Goal: Navigation & Orientation: Find specific page/section

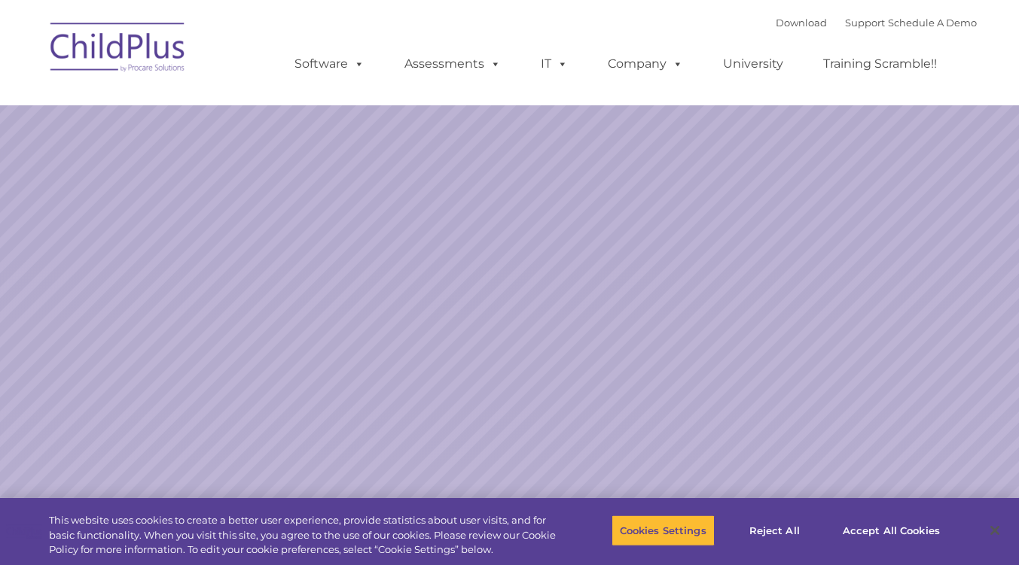
select select "MEDIUM"
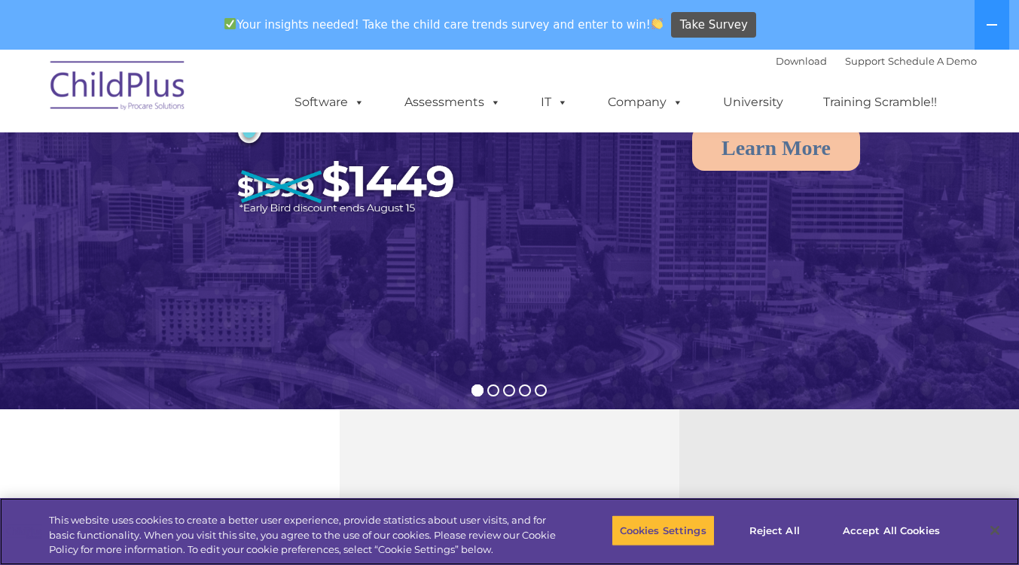
scroll to position [228, 0]
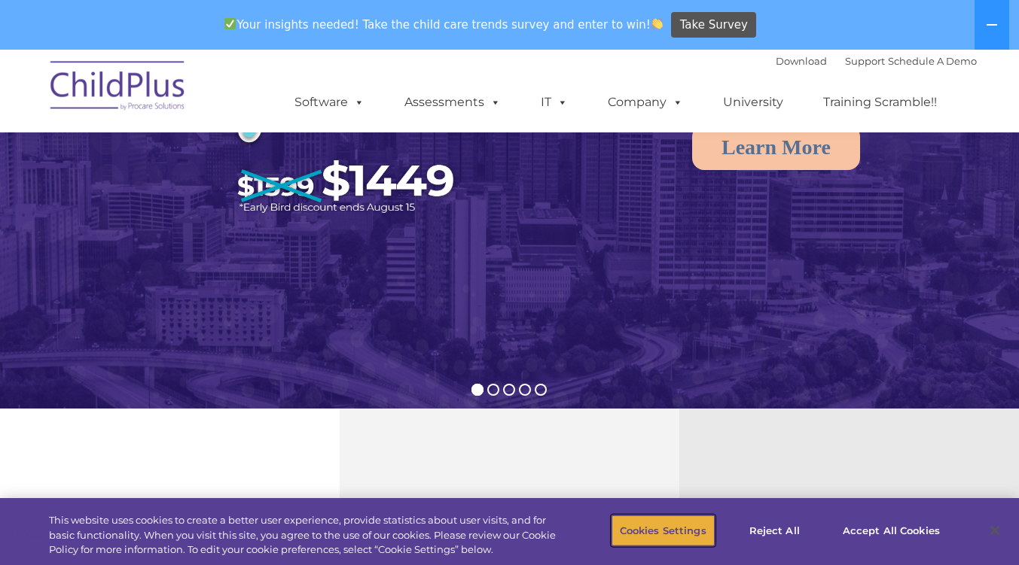
click at [657, 527] on button "Cookies Settings" at bounding box center [662, 531] width 103 height 32
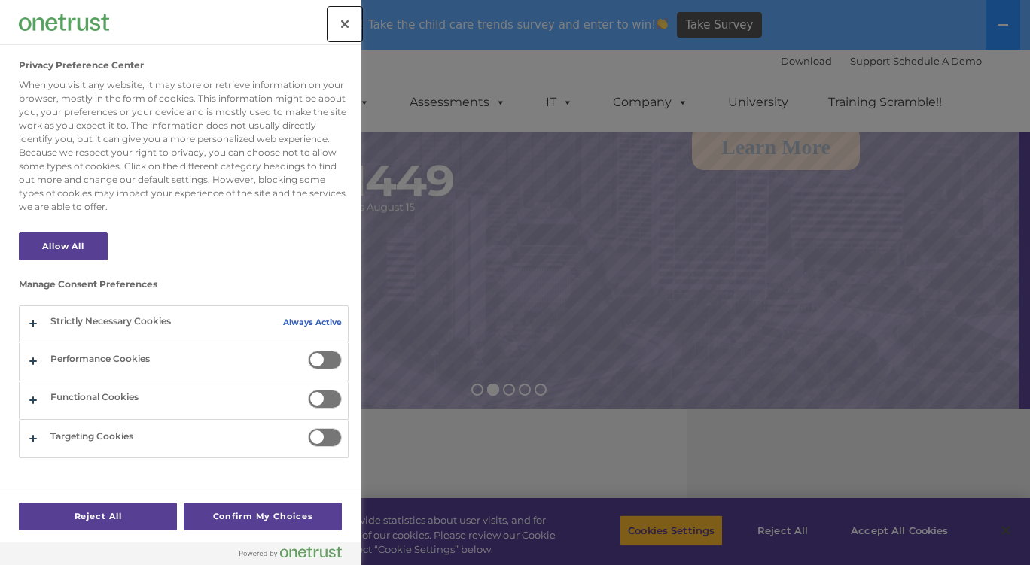
click at [330, 23] on button "Close" at bounding box center [344, 24] width 33 height 33
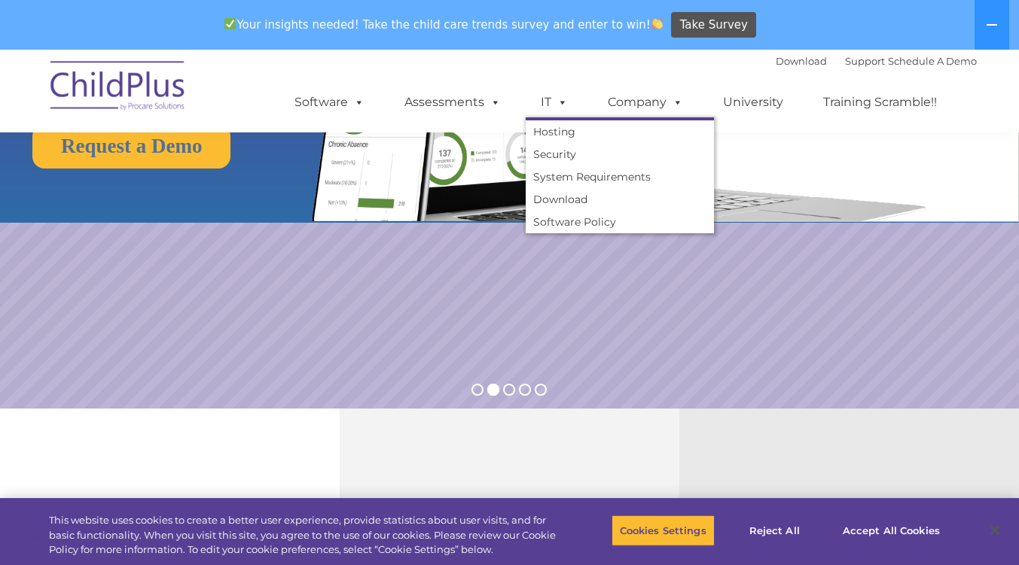
click at [562, 95] on span at bounding box center [559, 102] width 17 height 14
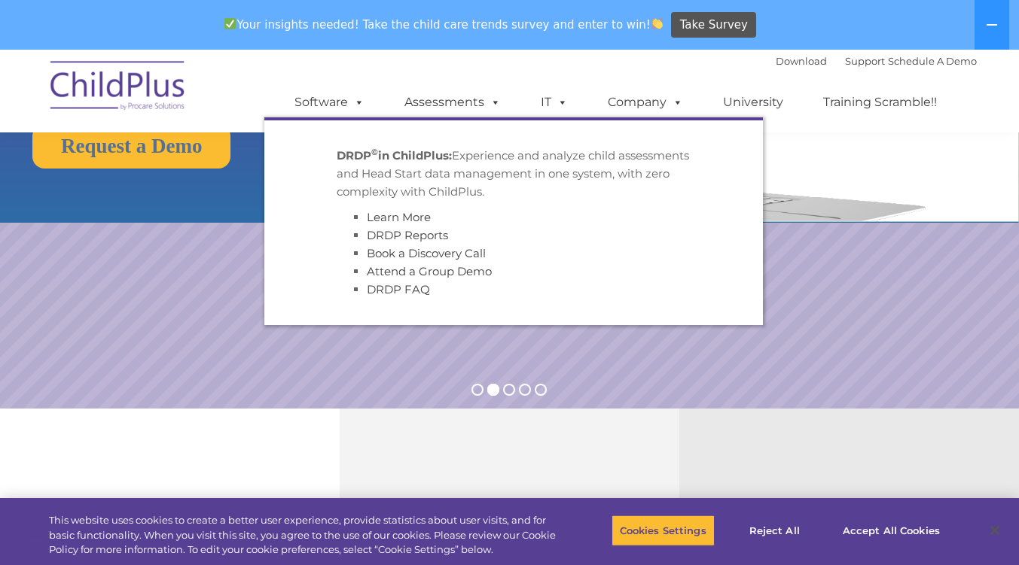
click at [474, 100] on link "Assessments" at bounding box center [452, 102] width 126 height 30
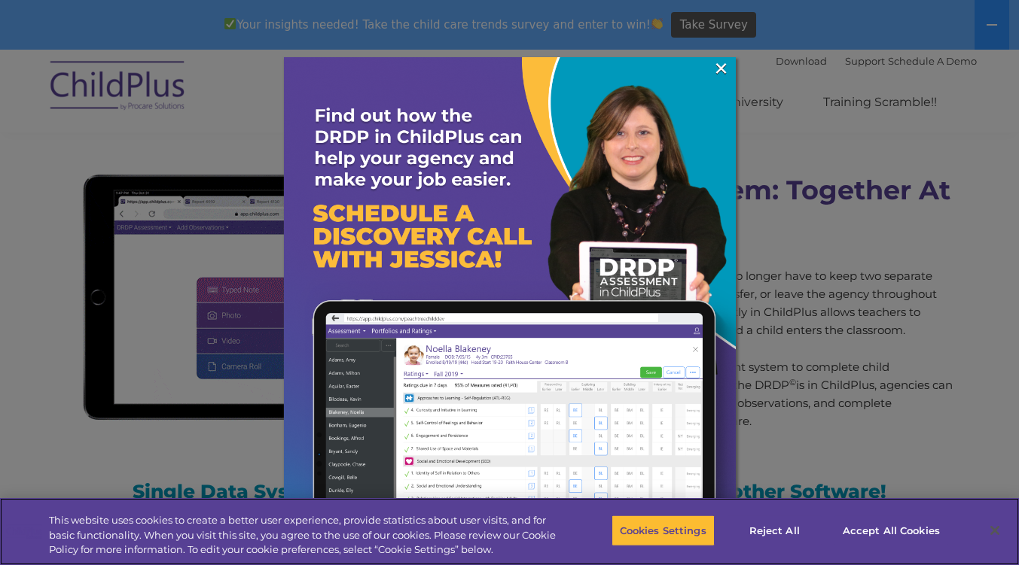
scroll to position [1278, 0]
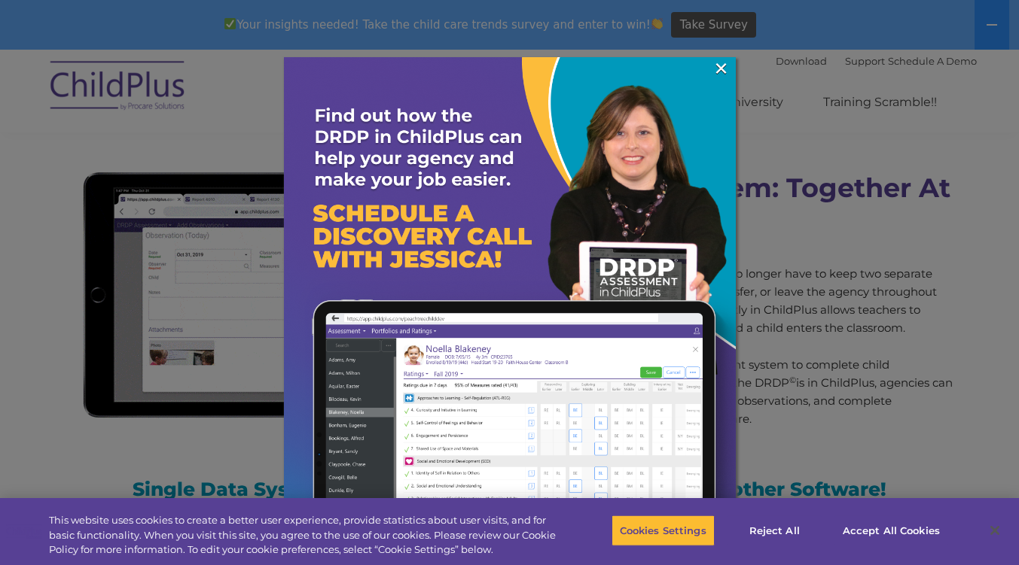
click at [719, 65] on link "×" at bounding box center [720, 68] width 17 height 15
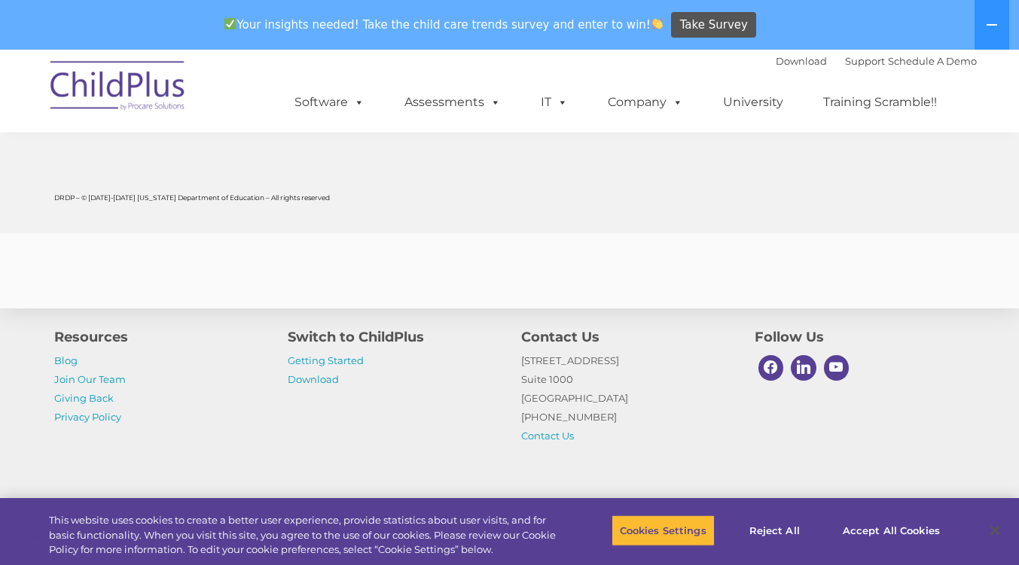
scroll to position [5986, 0]
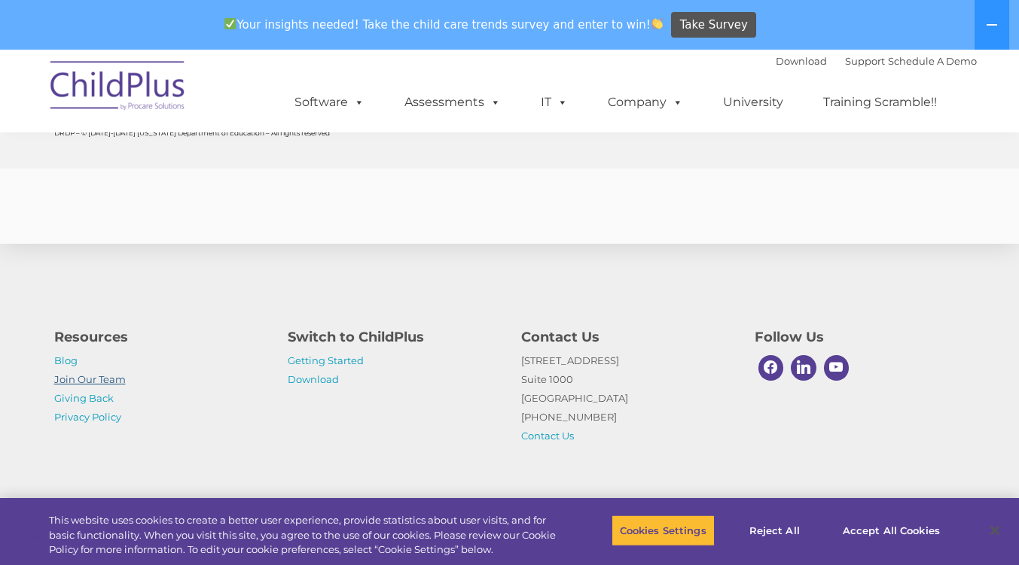
click at [92, 374] on link "Join Our Team" at bounding box center [90, 379] width 72 height 12
